Goal: Transaction & Acquisition: Purchase product/service

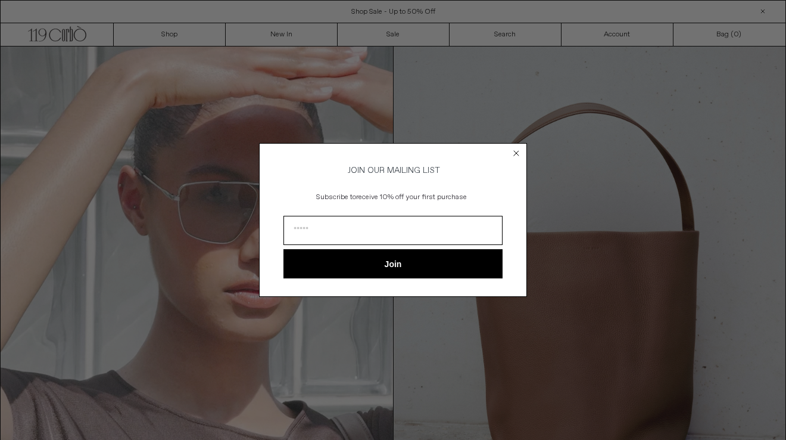
click at [516, 148] on circle "Close dialog" at bounding box center [516, 152] width 11 height 11
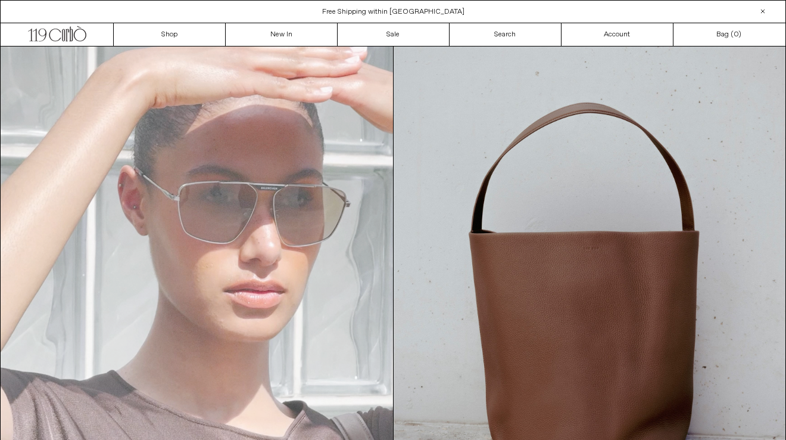
click at [365, 272] on video "Your browser does not support the video tag." at bounding box center [197, 293] width 393 height 494
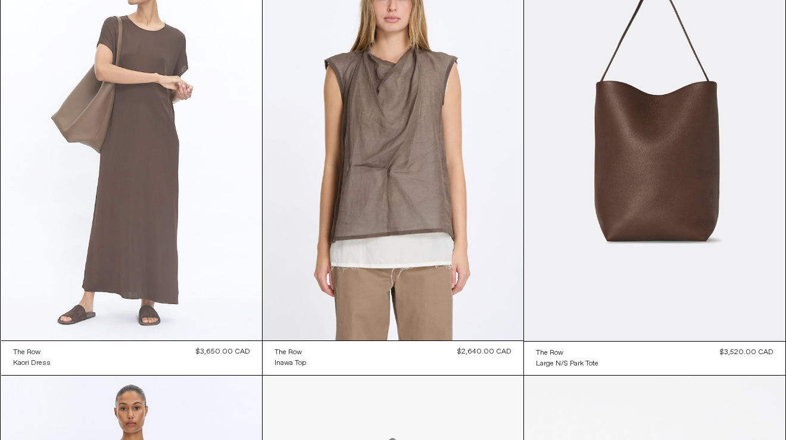
scroll to position [113, 0]
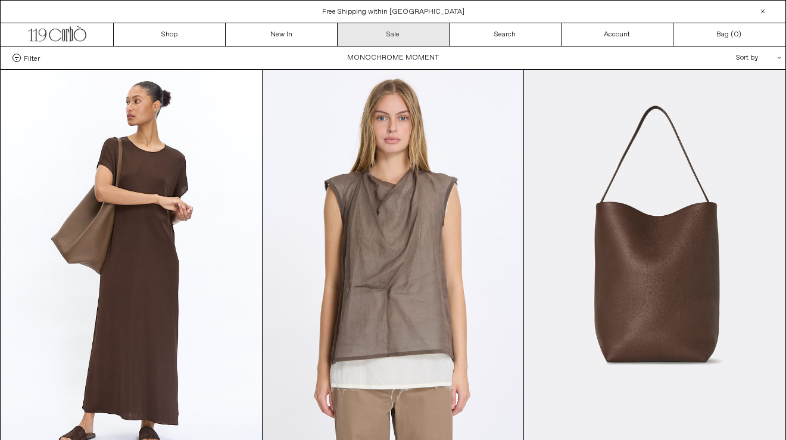
click at [390, 33] on link "Sale" at bounding box center [394, 34] width 112 height 23
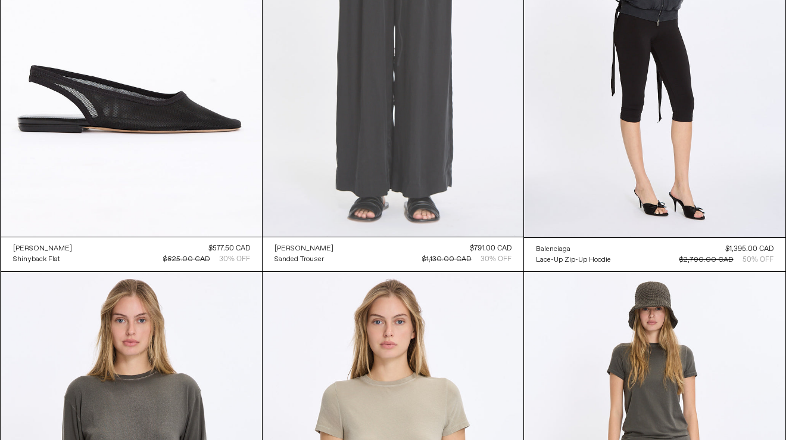
scroll to position [226, 0]
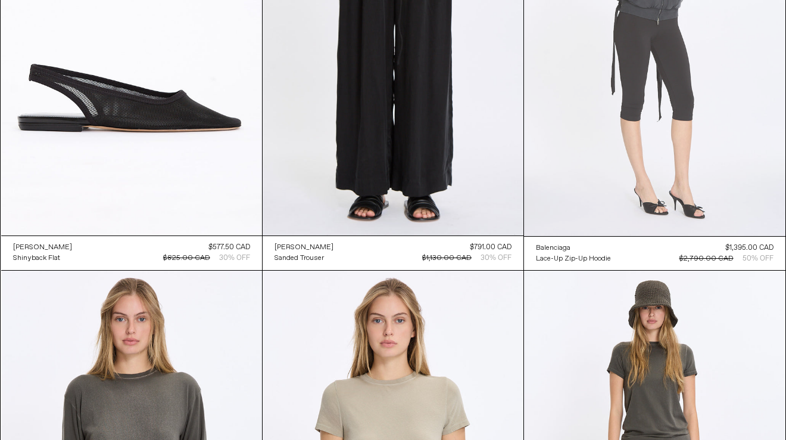
click at [620, 170] on at bounding box center [654, 40] width 261 height 392
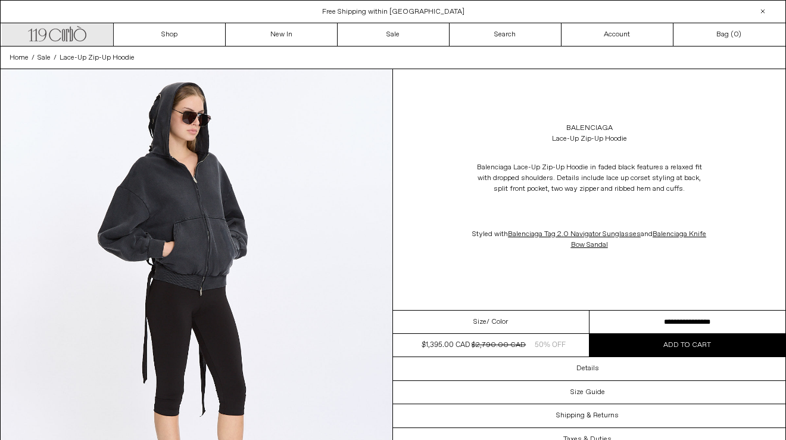
click at [80, 38] on icon ".cls-1, .cls-2 { fill: #231f20; stroke: #231f20; stroke-miterlimit: 10; stroke-…" at bounding box center [57, 32] width 58 height 17
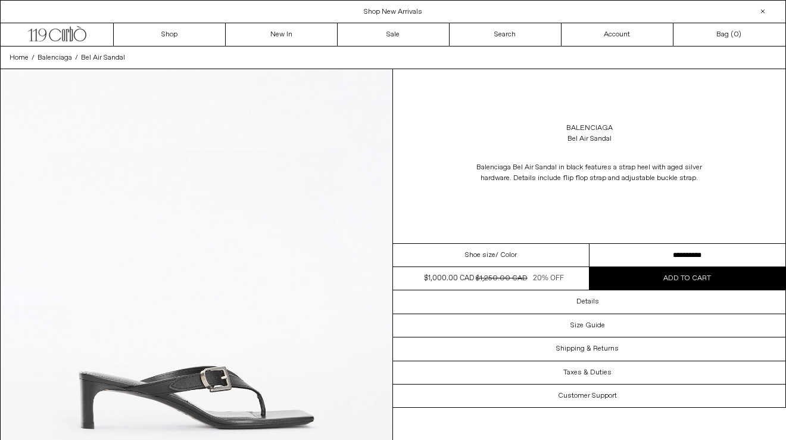
scroll to position [1, 0]
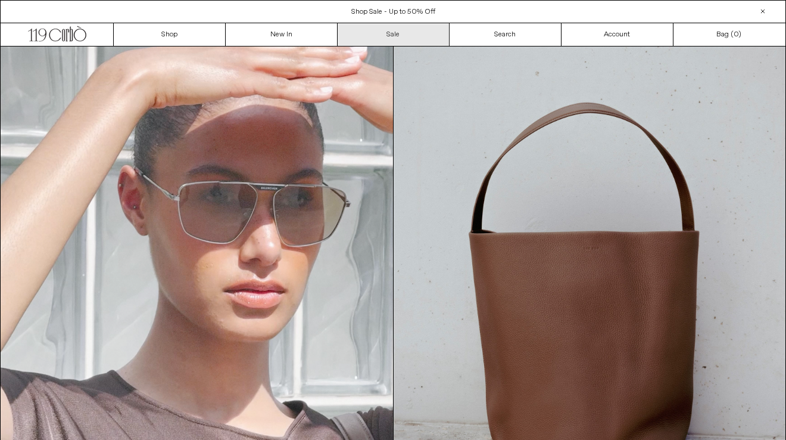
click at [390, 30] on link "Sale" at bounding box center [394, 34] width 112 height 23
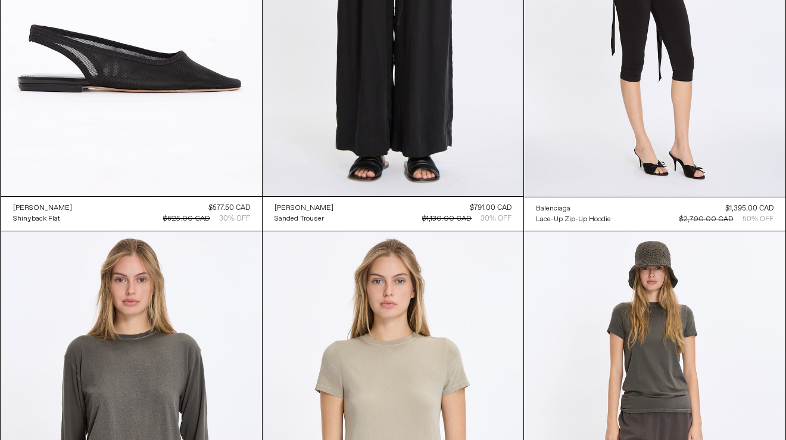
scroll to position [266, 0]
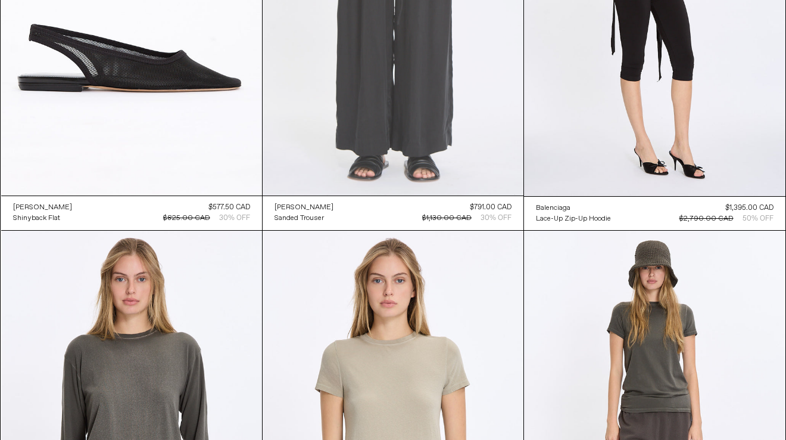
click at [485, 123] on at bounding box center [393, -1] width 261 height 391
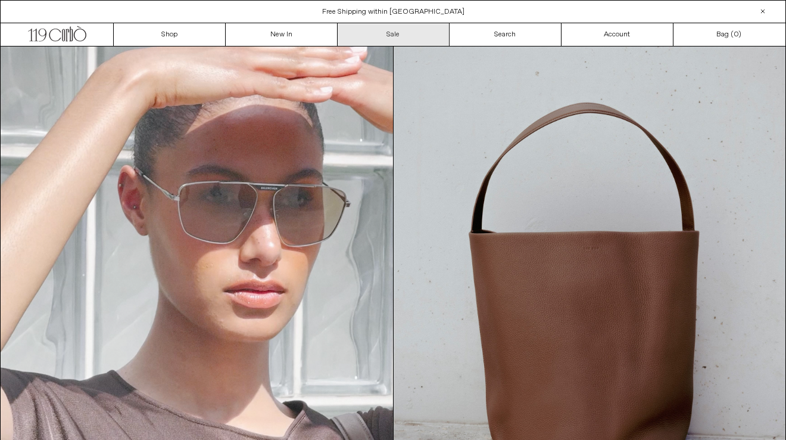
click at [419, 32] on link "Sale" at bounding box center [394, 34] width 112 height 23
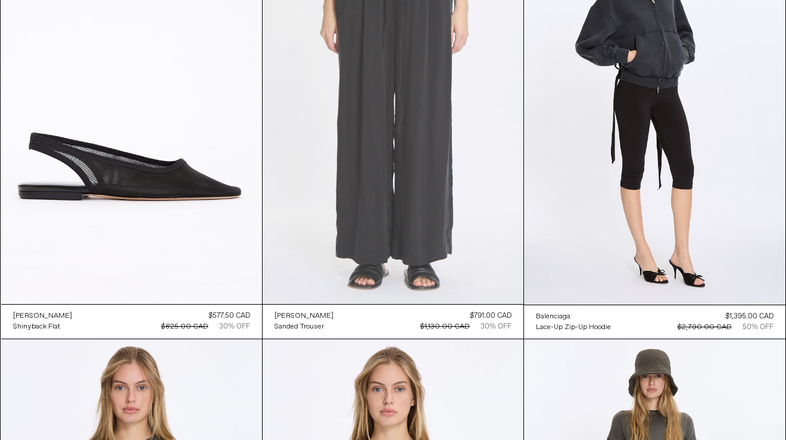
scroll to position [159, 0]
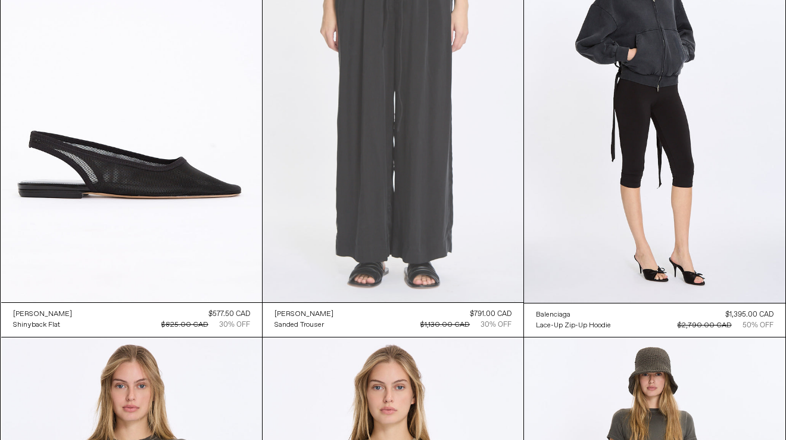
click at [376, 233] on at bounding box center [393, 106] width 261 height 391
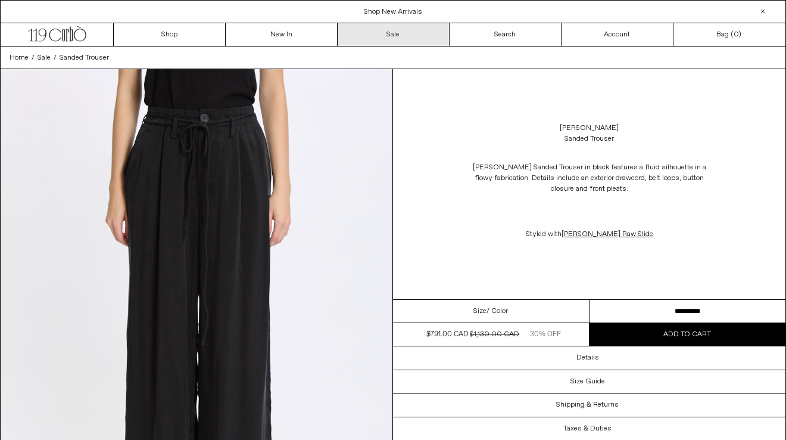
click at [399, 30] on link "Sale" at bounding box center [394, 34] width 112 height 23
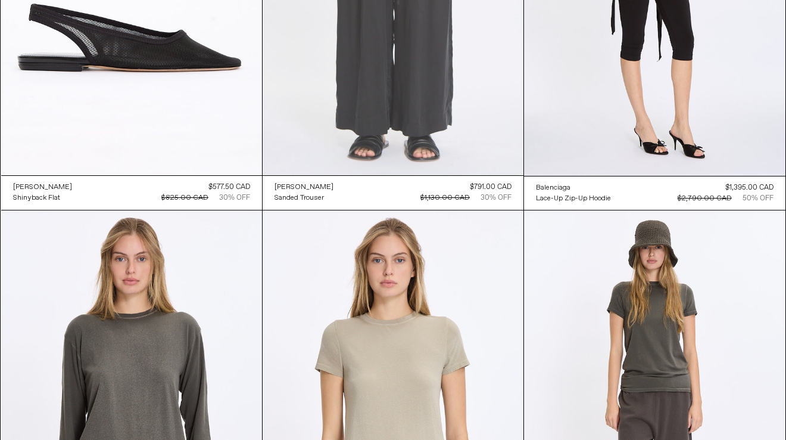
scroll to position [285, 0]
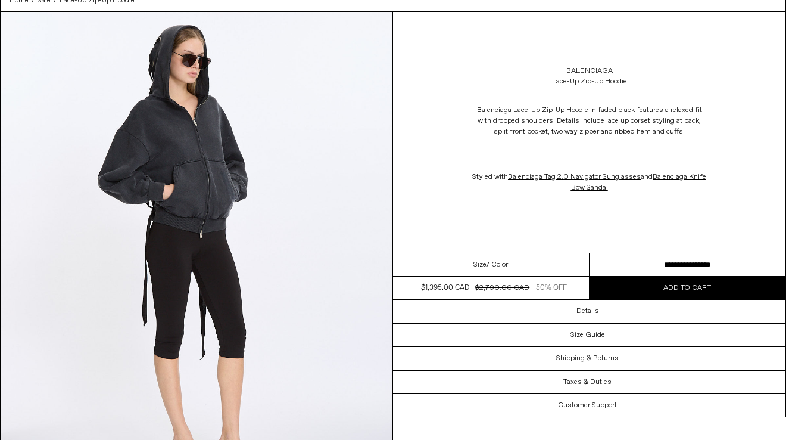
scroll to position [57, 0]
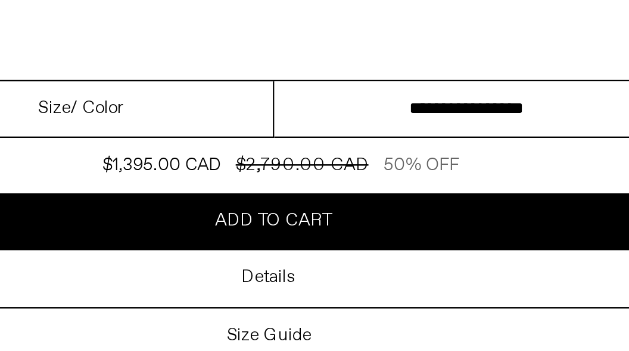
scroll to position [144, 0]
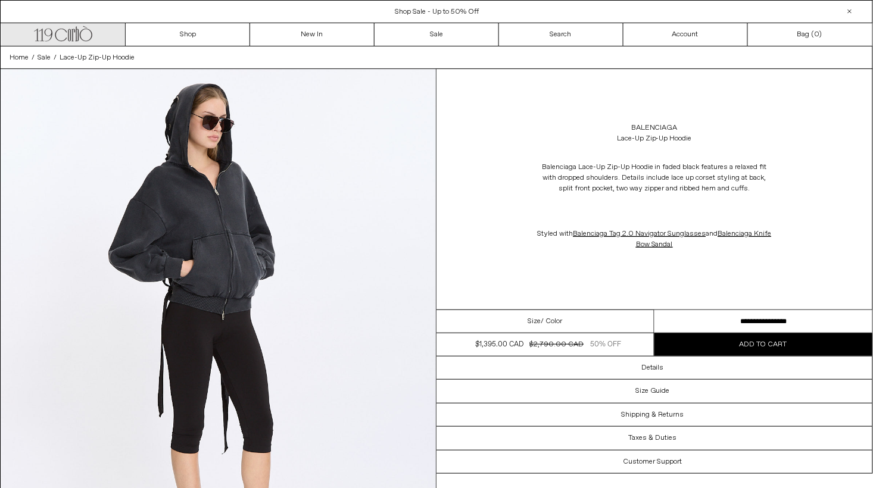
click at [79, 35] on icon at bounding box center [77, 34] width 3 height 15
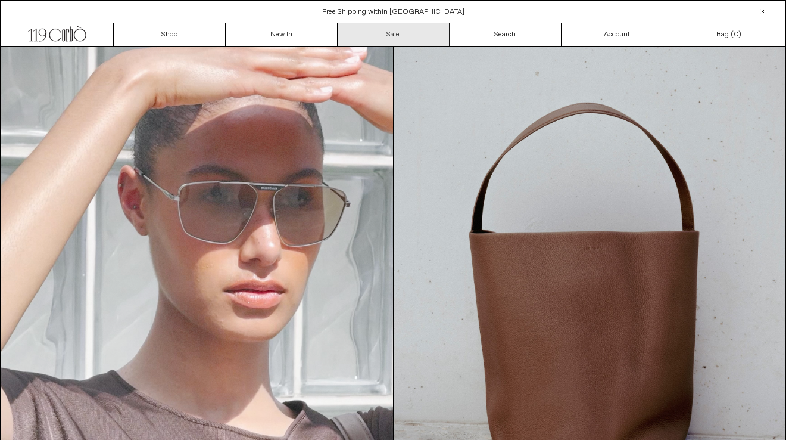
click at [412, 36] on link "Sale" at bounding box center [394, 34] width 112 height 23
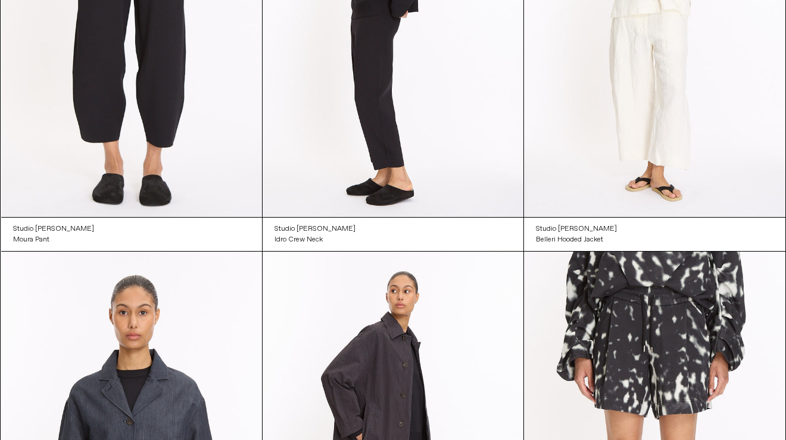
scroll to position [3230, 0]
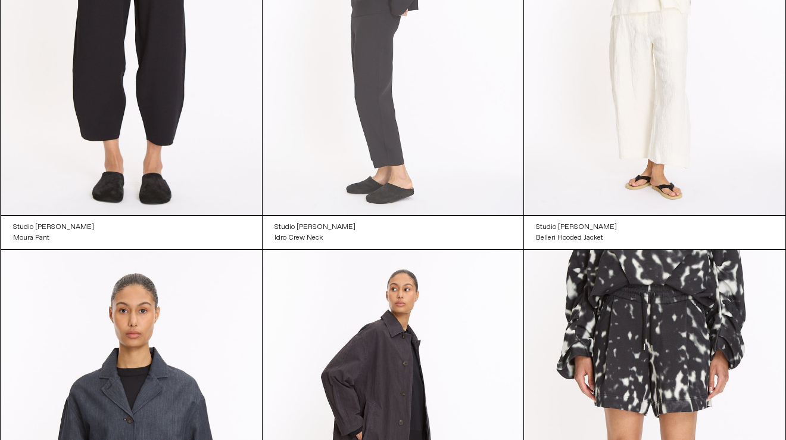
click at [407, 203] on at bounding box center [393, 19] width 261 height 391
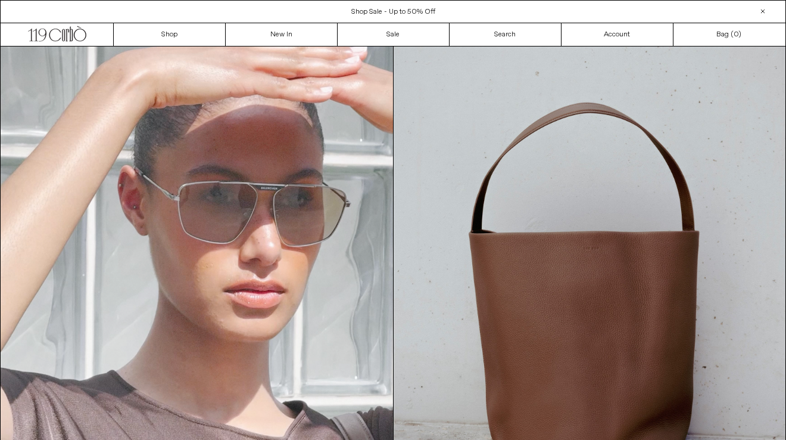
click at [395, 22] on div "Free Shipping within [GEOGRAPHIC_DATA] Shop Sale - Up to 50% Off Shop New Arriv…" at bounding box center [393, 11] width 786 height 23
click at [395, 36] on link "Sale" at bounding box center [394, 34] width 112 height 23
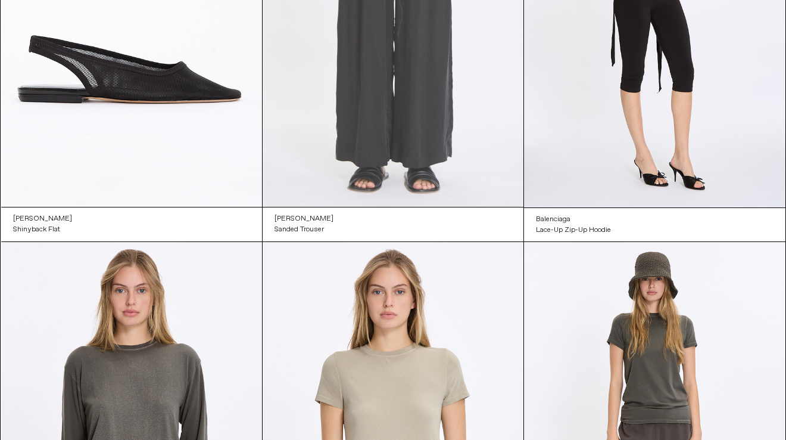
scroll to position [260, 0]
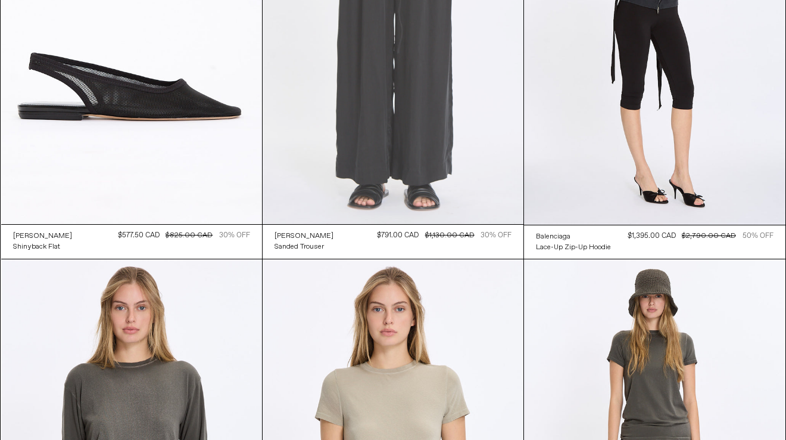
scroll to position [232, 0]
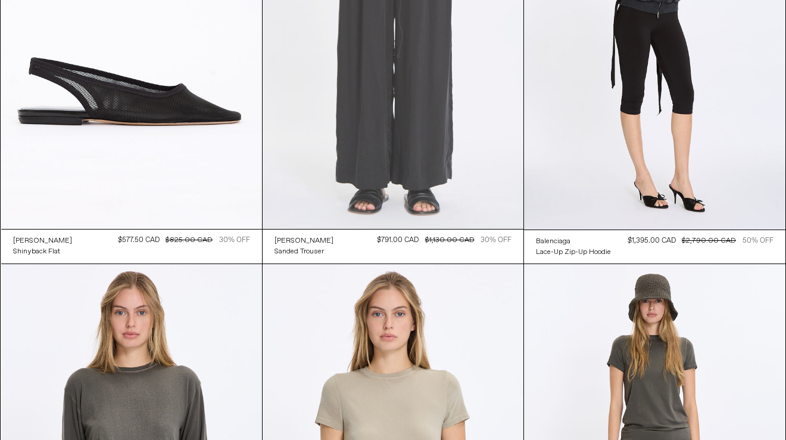
click at [401, 163] on at bounding box center [393, 32] width 261 height 391
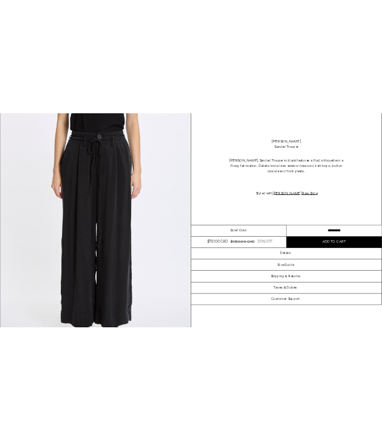
scroll to position [71, 0]
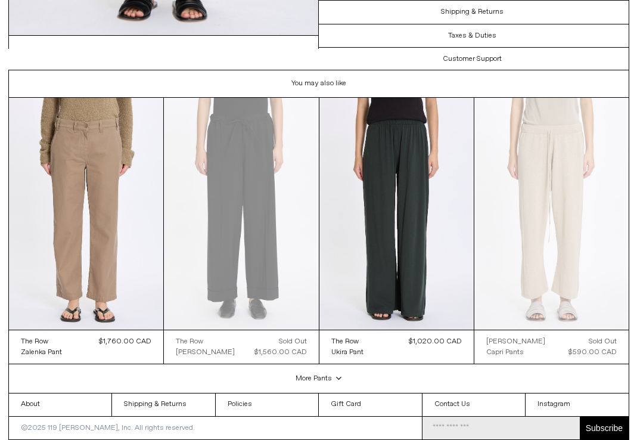
scroll to position [419, 0]
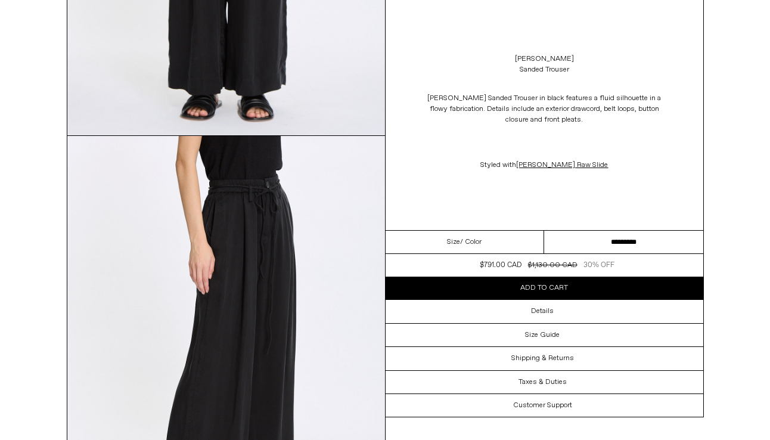
scroll to position [321, 0]
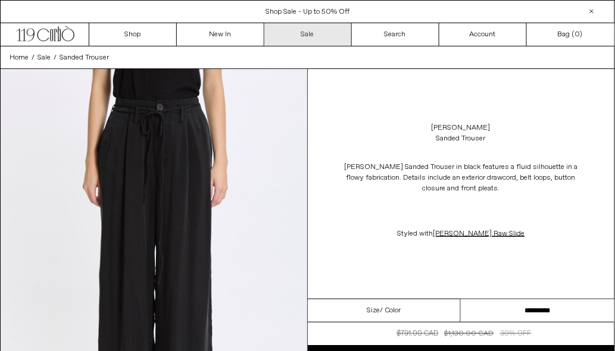
click at [312, 36] on link "Sale" at bounding box center [308, 34] width 88 height 23
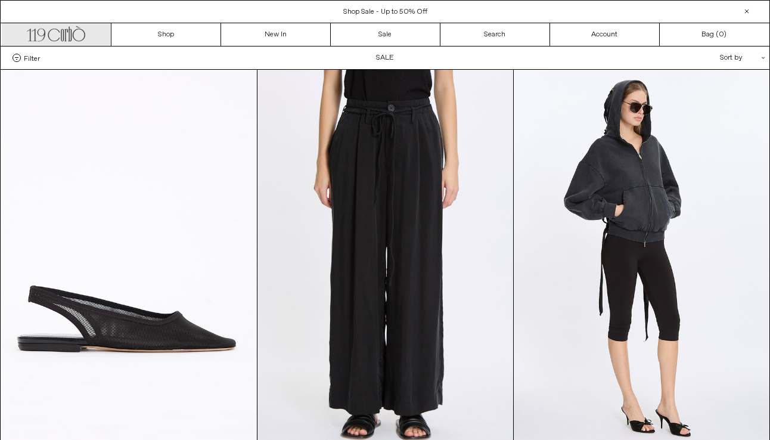
click at [73, 38] on icon ".cls-1, .cls-2 { fill: #231f20; stroke: #231f20; stroke-miterlimit: 10; stroke-…" at bounding box center [56, 32] width 58 height 17
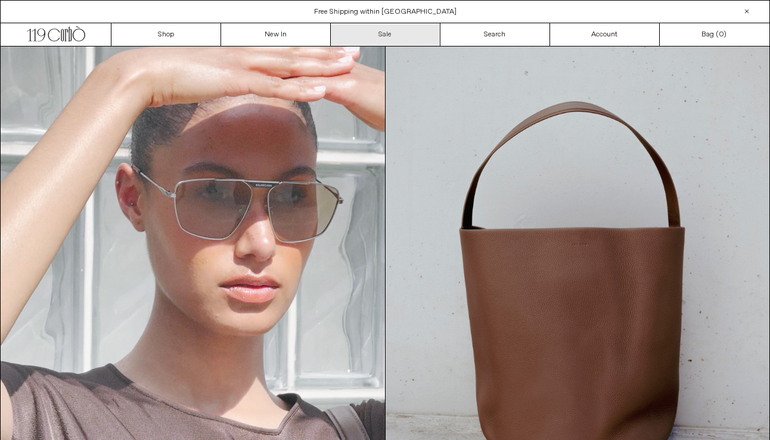
click at [395, 38] on link "Sale" at bounding box center [386, 34] width 110 height 23
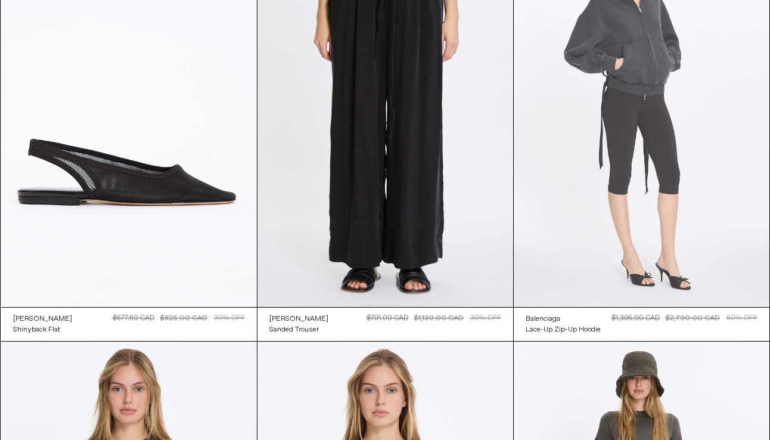
click at [618, 172] on at bounding box center [641, 115] width 256 height 384
